Goal: Task Accomplishment & Management: Use online tool/utility

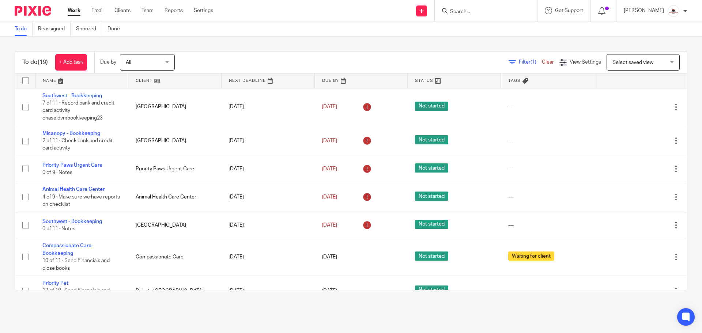
click at [144, 84] on link at bounding box center [174, 80] width 93 height 15
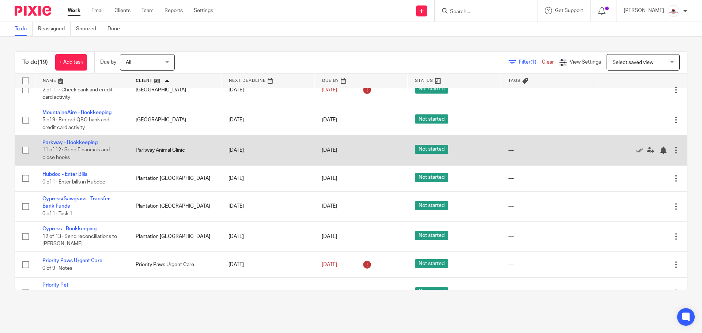
scroll to position [146, 0]
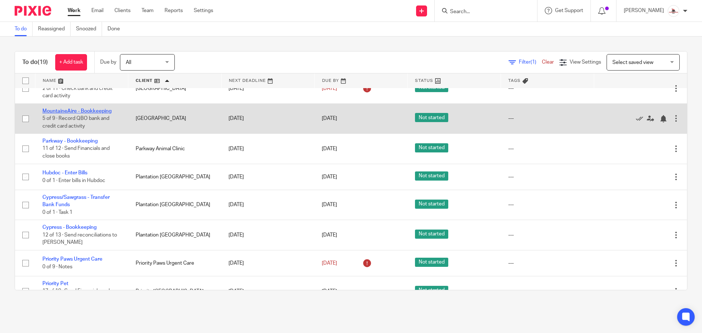
click at [97, 111] on link "MountaineAire - Bookkeeping" at bounding box center [76, 111] width 69 height 5
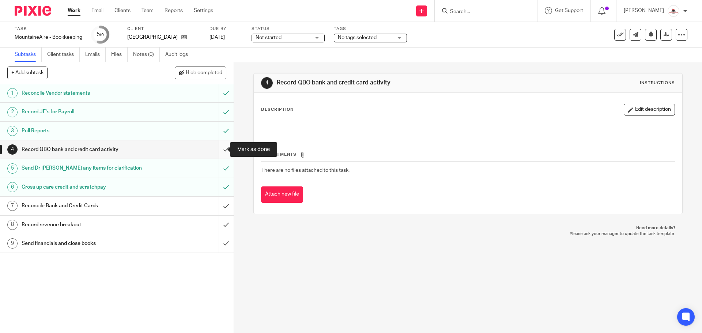
click at [217, 146] on input "submit" at bounding box center [117, 149] width 234 height 18
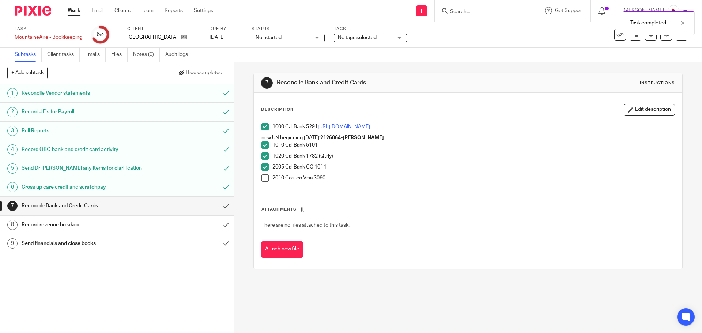
click at [263, 180] on span at bounding box center [264, 177] width 7 height 7
click at [219, 205] on input "submit" at bounding box center [117, 206] width 234 height 18
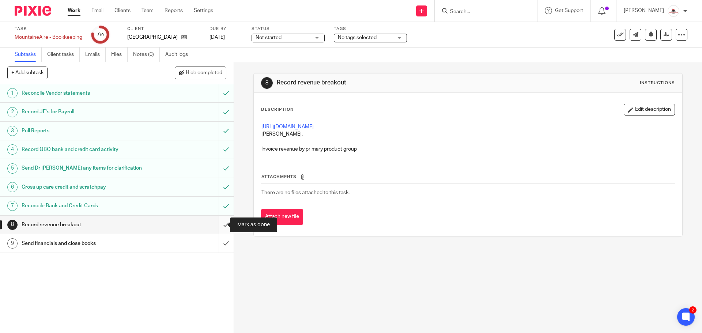
click at [222, 225] on input "submit" at bounding box center [117, 225] width 234 height 18
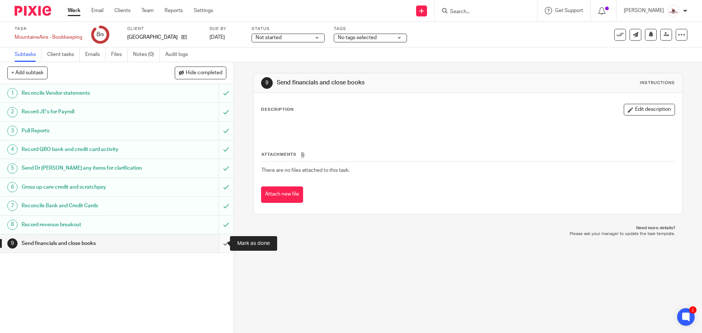
click at [218, 246] on input "submit" at bounding box center [117, 243] width 234 height 18
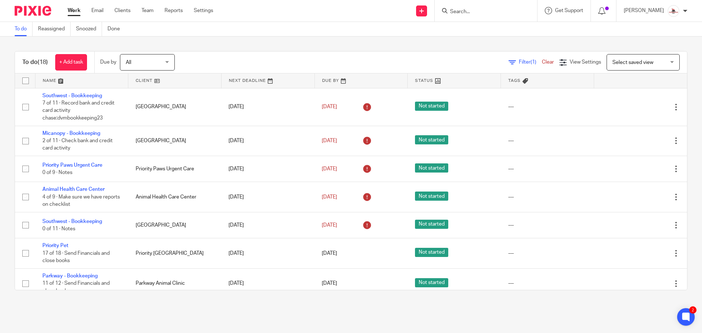
click at [143, 79] on link at bounding box center [174, 80] width 93 height 15
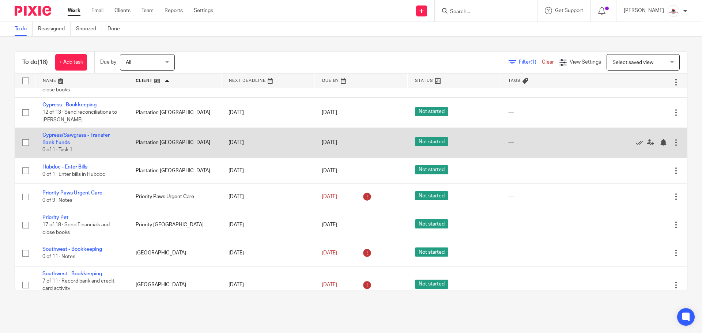
scroll to position [219, 0]
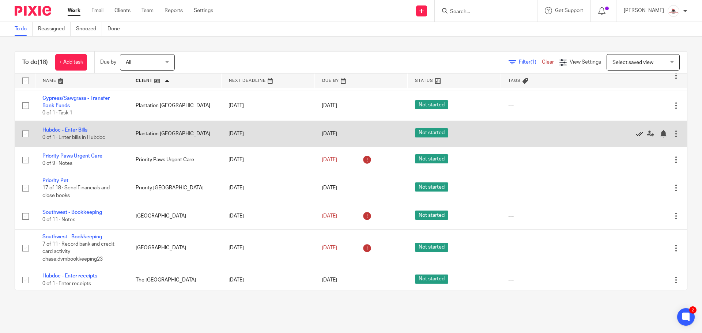
click at [636, 133] on icon at bounding box center [639, 133] width 7 height 7
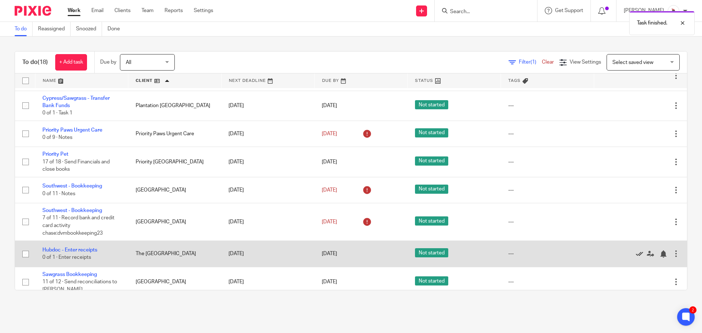
click at [636, 250] on icon at bounding box center [639, 253] width 7 height 7
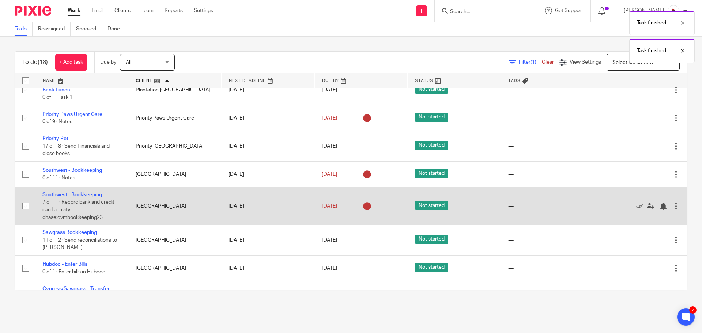
scroll to position [256, 0]
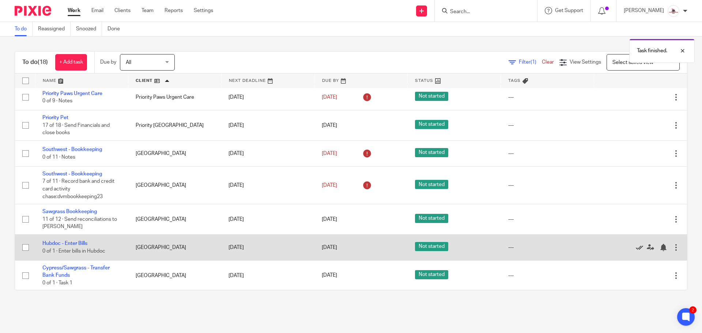
click at [636, 247] on icon at bounding box center [639, 247] width 7 height 7
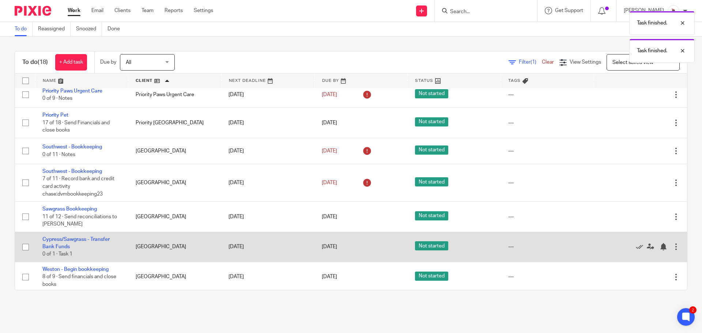
scroll to position [260, 0]
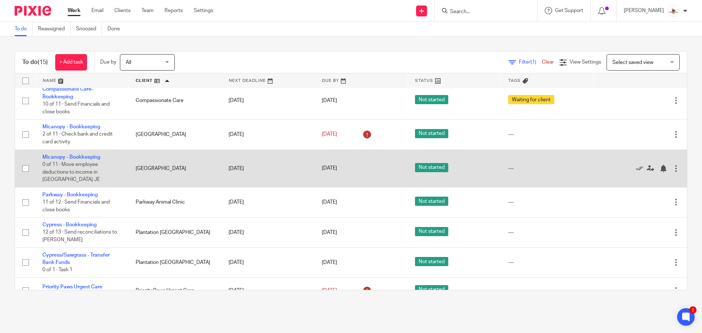
scroll to position [73, 0]
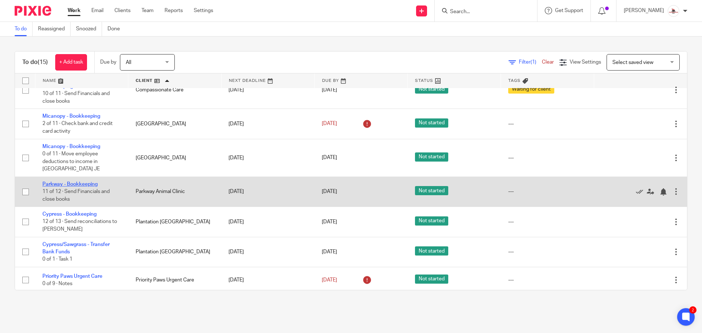
click at [71, 184] on link "Parkway - Bookkeeping" at bounding box center [69, 184] width 55 height 5
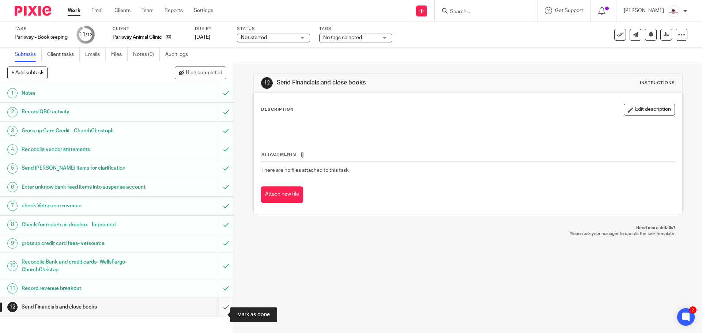
click at [222, 316] on input "submit" at bounding box center [117, 307] width 234 height 18
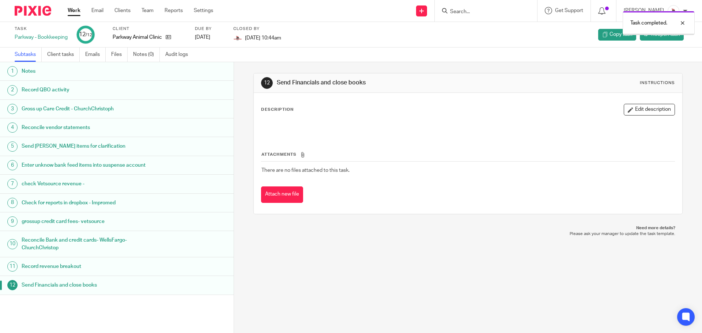
click at [73, 12] on link "Work" at bounding box center [74, 10] width 13 height 7
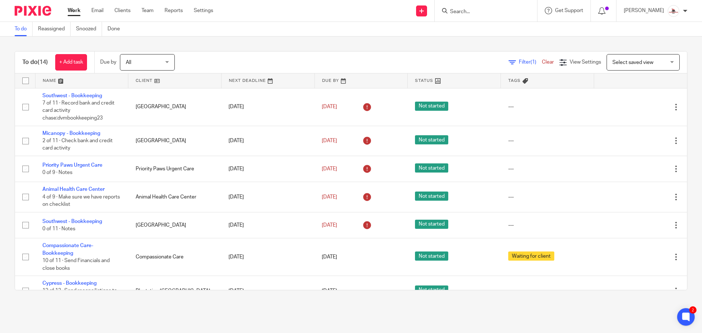
click at [143, 82] on link at bounding box center [174, 80] width 93 height 15
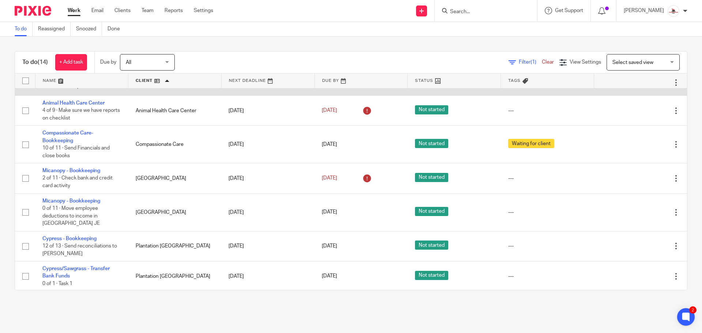
scroll to position [37, 0]
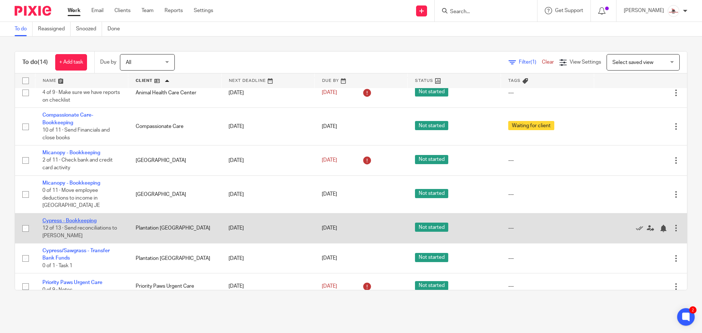
click at [84, 222] on link "Cypress - Bookkeeping" at bounding box center [69, 220] width 54 height 5
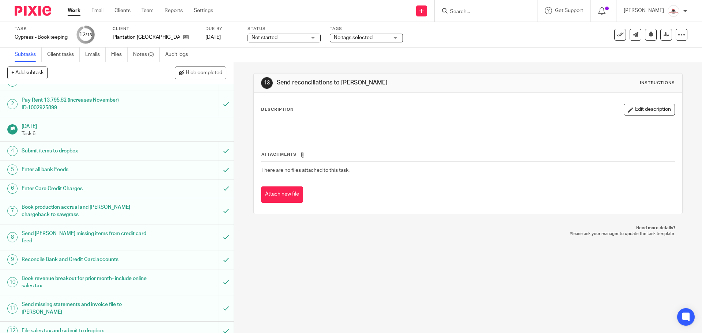
scroll to position [23, 0]
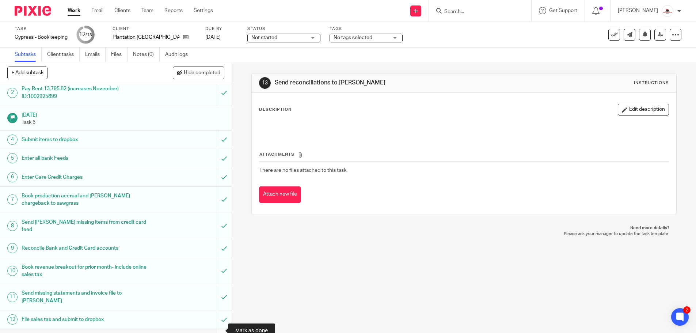
click at [216, 329] on input "submit" at bounding box center [116, 338] width 232 height 18
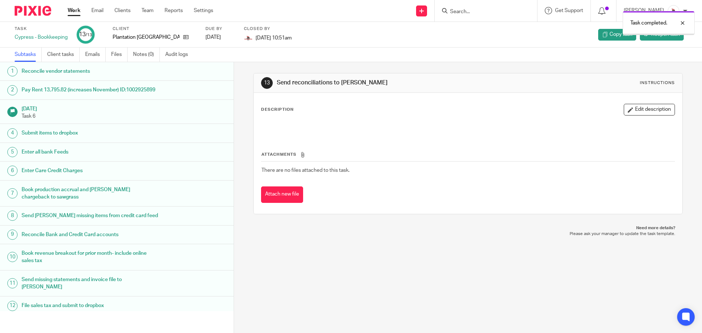
click at [71, 9] on link "Work" at bounding box center [74, 10] width 13 height 7
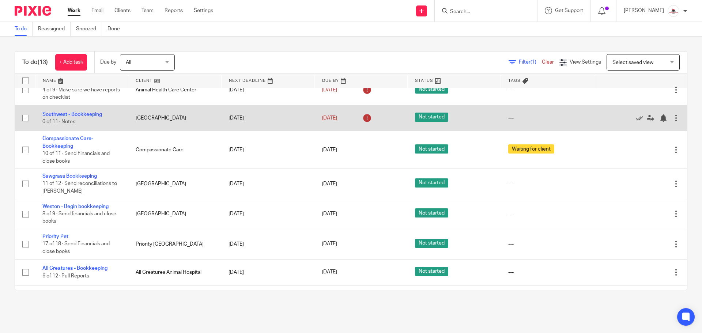
scroll to position [110, 0]
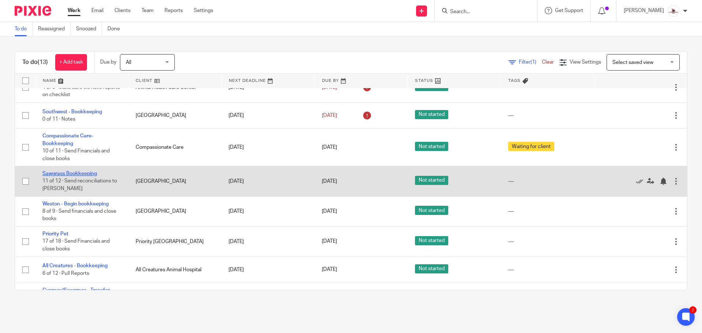
click at [66, 173] on link "Sawgrass Bookkeeping" at bounding box center [69, 173] width 54 height 5
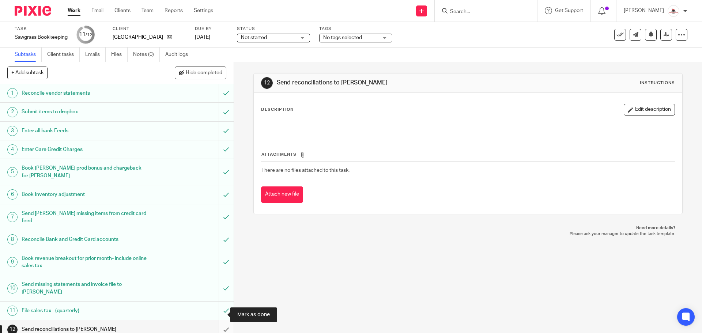
click at [218, 320] on input "submit" at bounding box center [117, 329] width 234 height 18
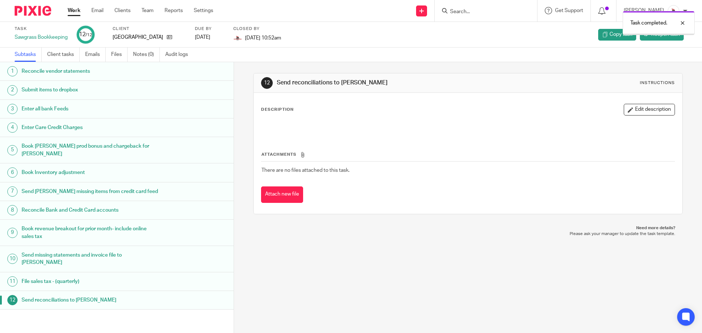
click at [75, 11] on link "Work" at bounding box center [74, 10] width 13 height 7
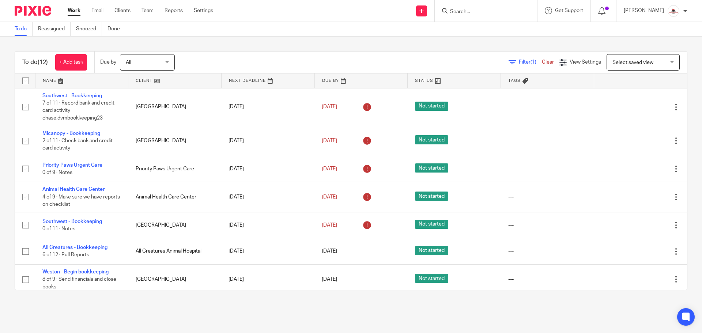
click at [142, 81] on link at bounding box center [174, 80] width 93 height 15
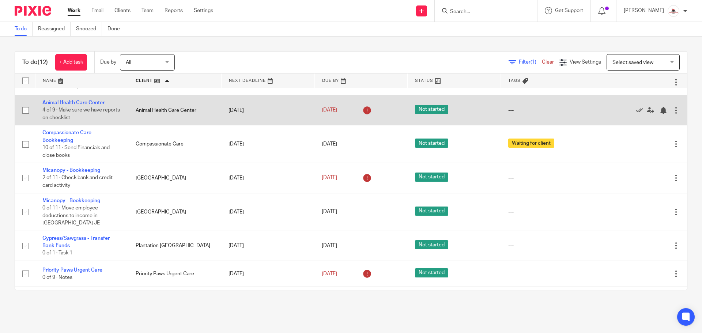
scroll to position [73, 0]
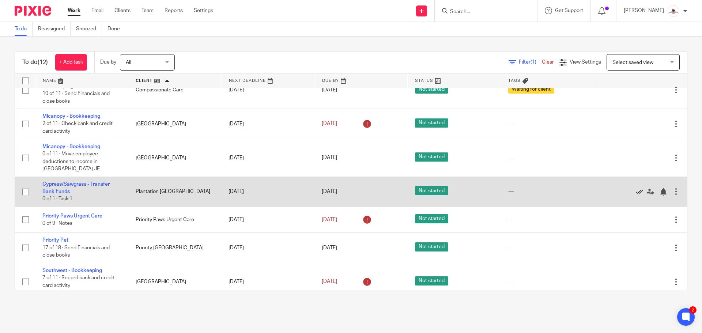
click at [636, 190] on icon at bounding box center [639, 191] width 7 height 7
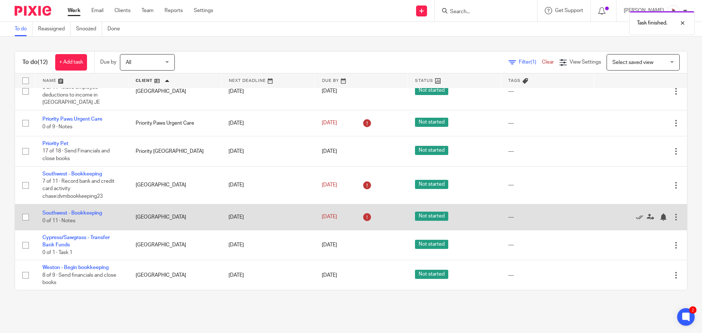
scroll to position [140, 0]
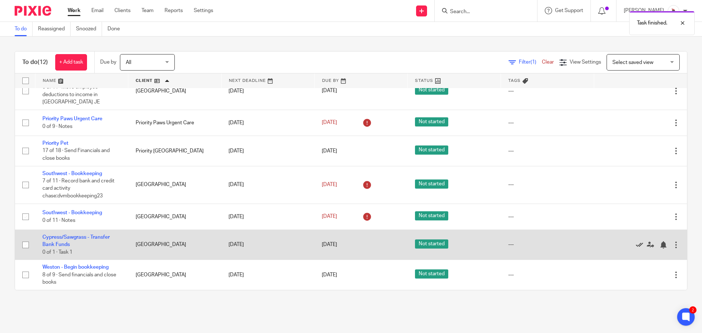
click at [636, 244] on icon at bounding box center [639, 244] width 7 height 7
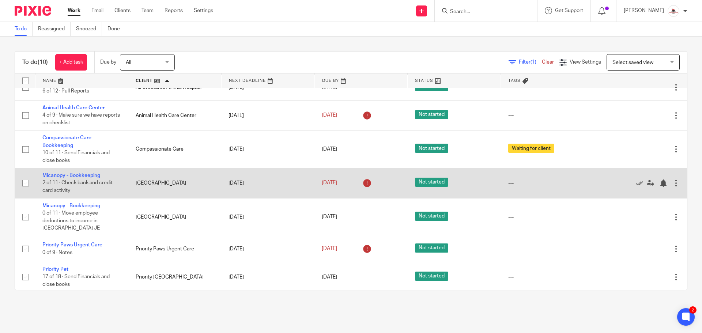
scroll to position [73, 0]
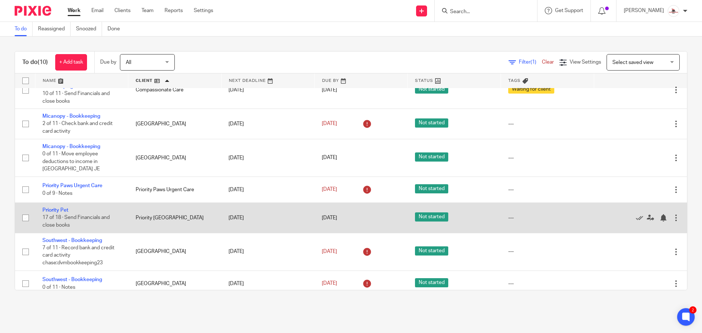
drag, startPoint x: 60, startPoint y: 208, endPoint x: 53, endPoint y: 207, distance: 7.4
click at [60, 208] on link "Priority Pet" at bounding box center [55, 210] width 26 height 5
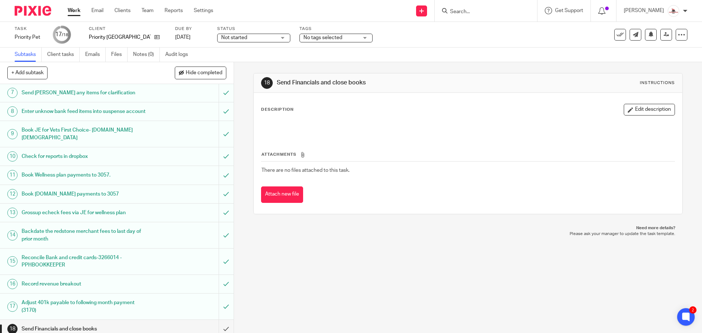
scroll to position [126, 0]
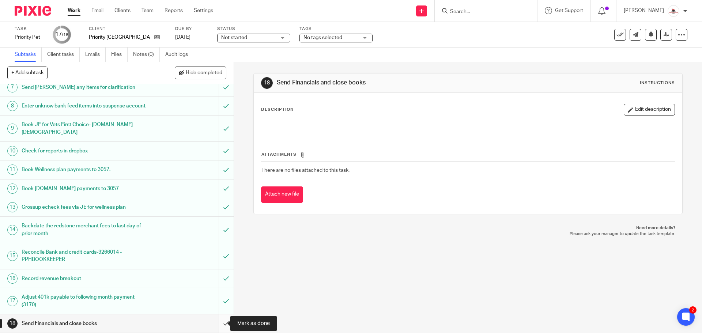
click at [217, 325] on input "submit" at bounding box center [117, 323] width 234 height 18
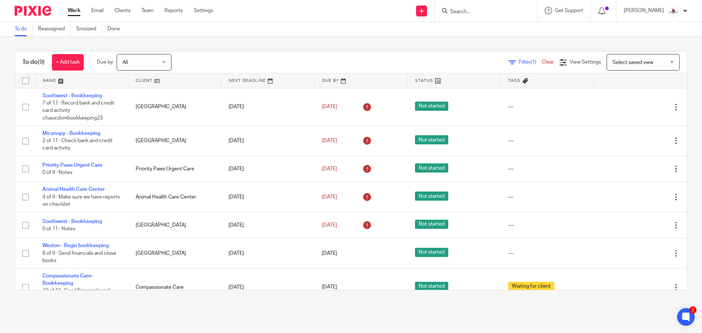
drag, startPoint x: 135, startPoint y: 78, endPoint x: 144, endPoint y: 86, distance: 12.5
click at [135, 78] on link at bounding box center [174, 80] width 93 height 15
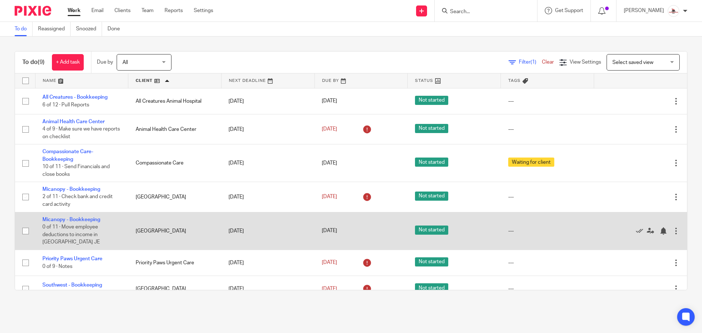
scroll to position [80, 0]
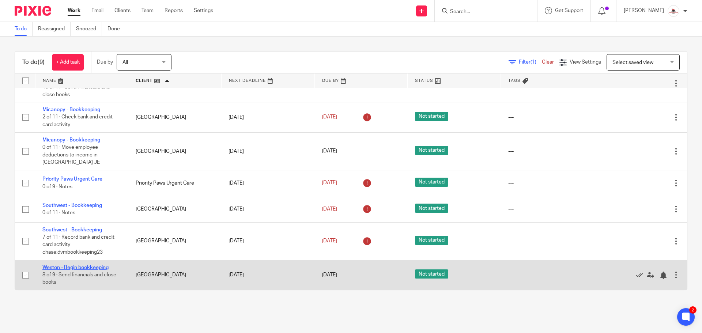
click at [92, 266] on link "Weston - Begin bookkeeping" at bounding box center [75, 267] width 66 height 5
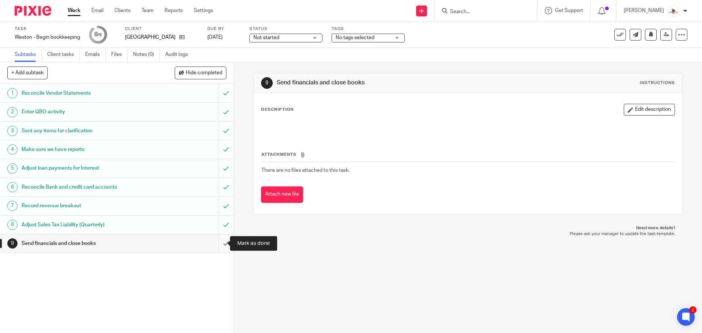
click at [220, 244] on input "submit" at bounding box center [117, 243] width 234 height 18
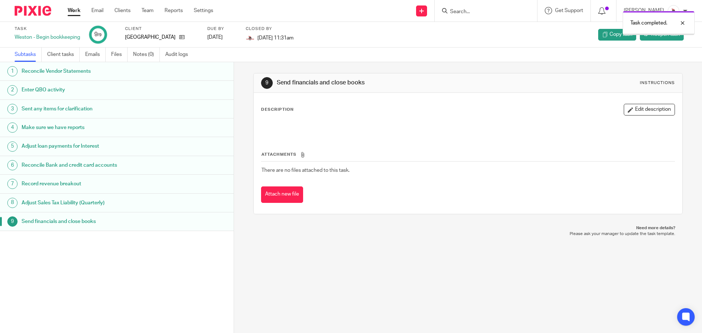
click at [74, 12] on link "Work" at bounding box center [74, 10] width 13 height 7
